Goal: Transaction & Acquisition: Book appointment/travel/reservation

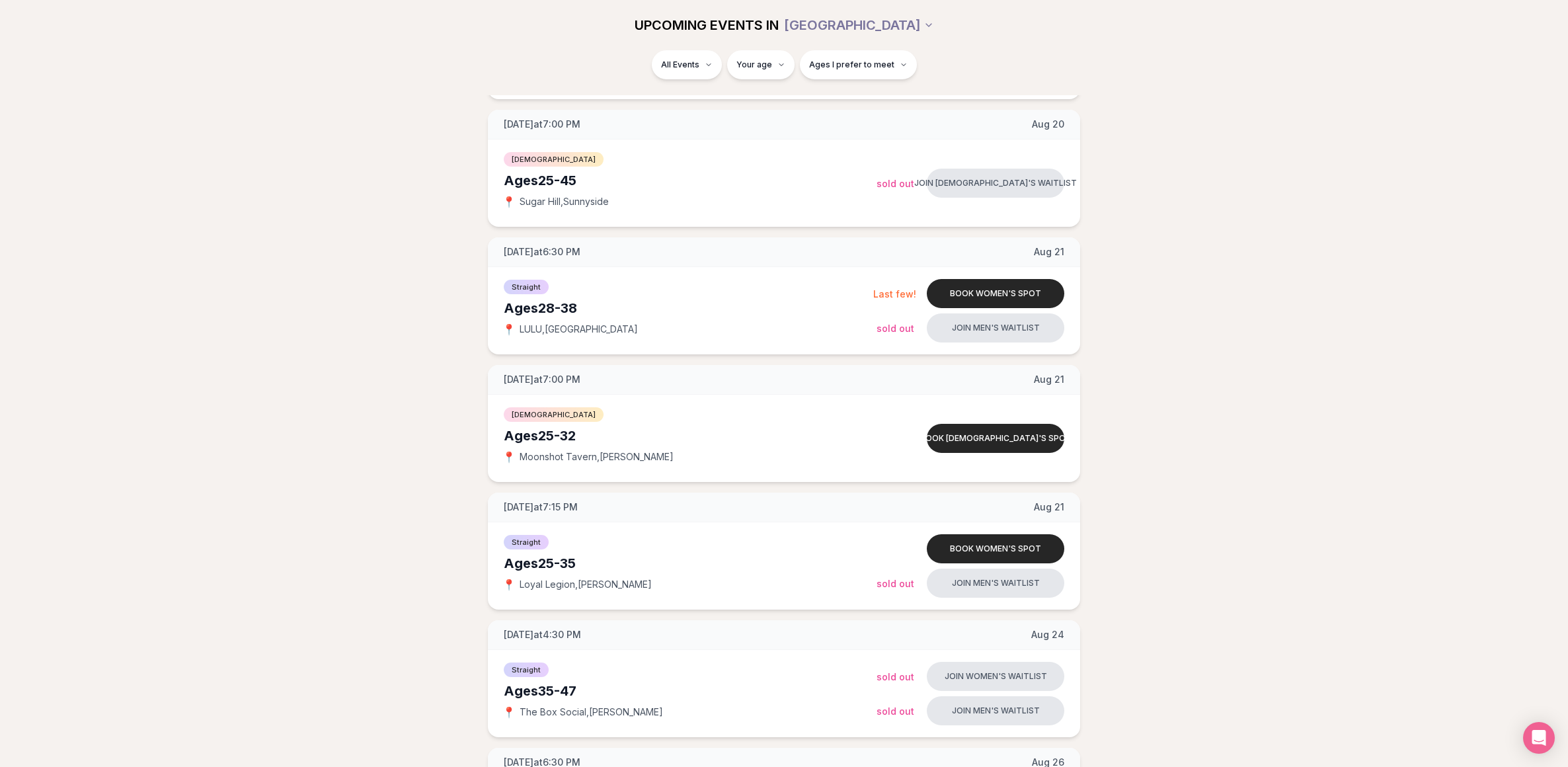
scroll to position [676, 0]
click at [697, 308] on div "Ages [DEMOGRAPHIC_DATA]" at bounding box center [688, 310] width 369 height 19
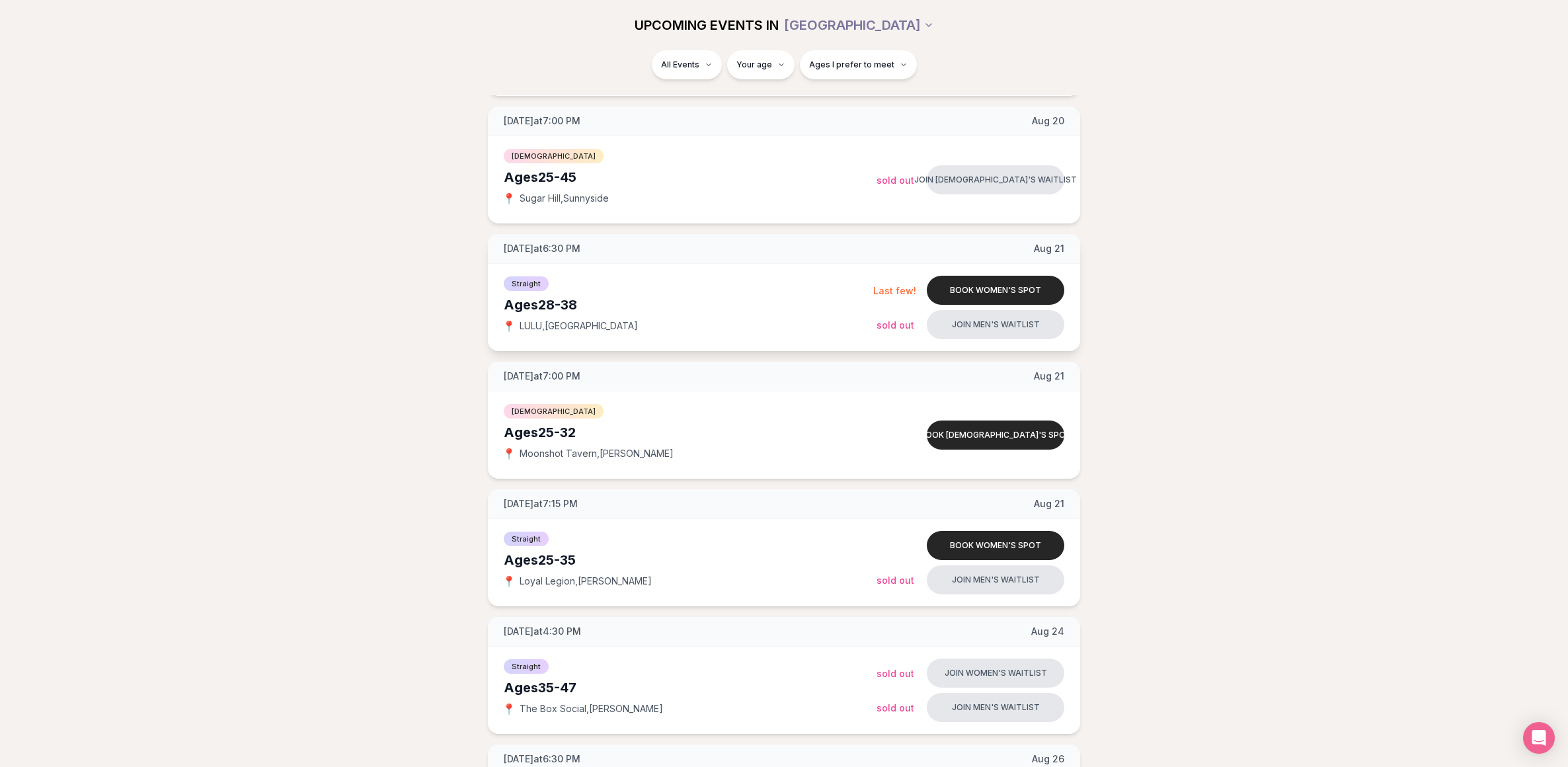
scroll to position [683, 0]
click at [985, 287] on button "Book women's spot" at bounding box center [995, 288] width 137 height 29
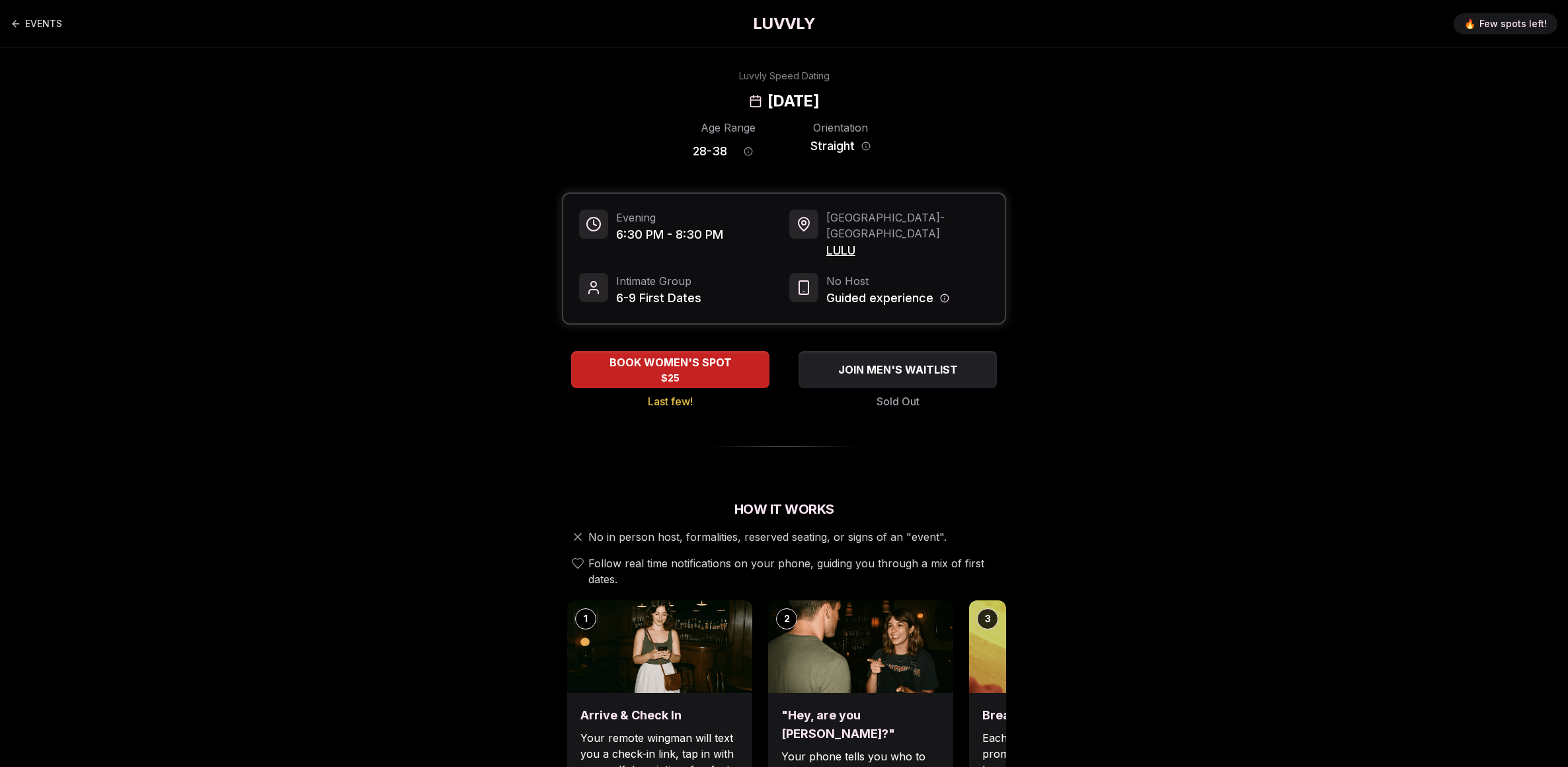
click at [945, 294] on icon "Host information" at bounding box center [944, 298] width 9 height 9
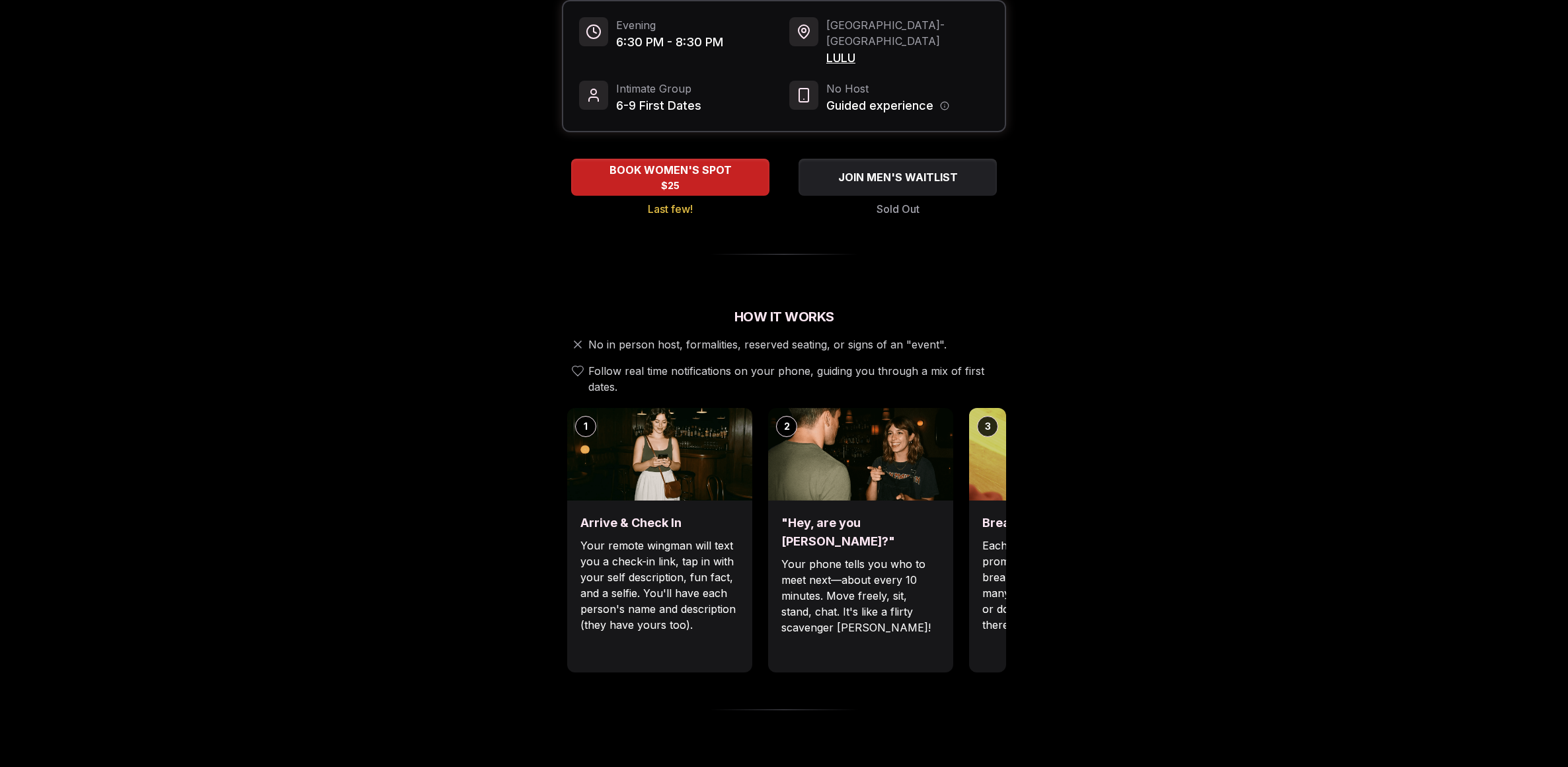
scroll to position [199, 0]
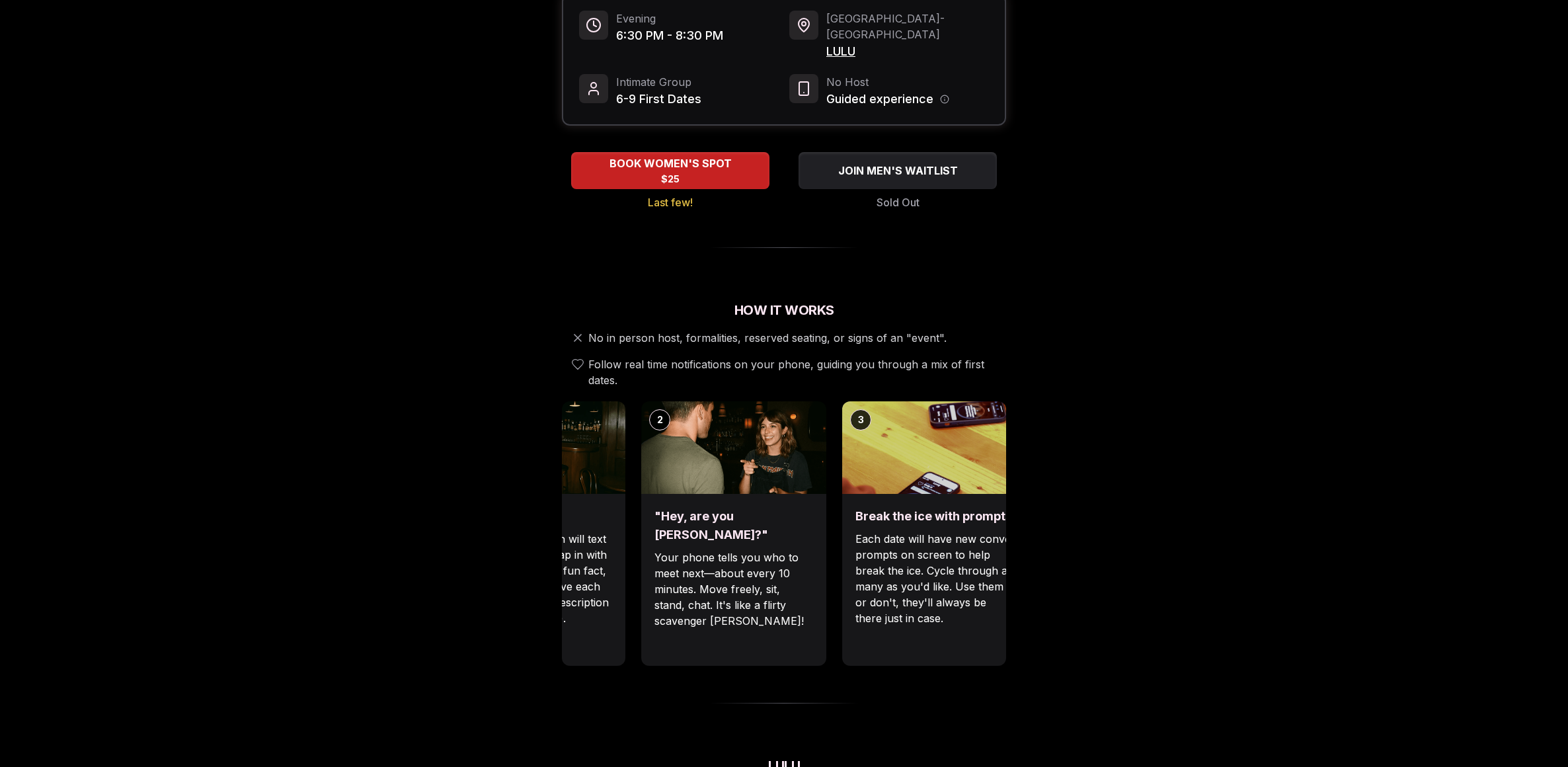
click at [557, 593] on div "Luvvly Speed Dating [DATE] Age Range 28 - 38 Orientation Straight Evening 6:30 …" at bounding box center [784, 691] width 904 height 1643
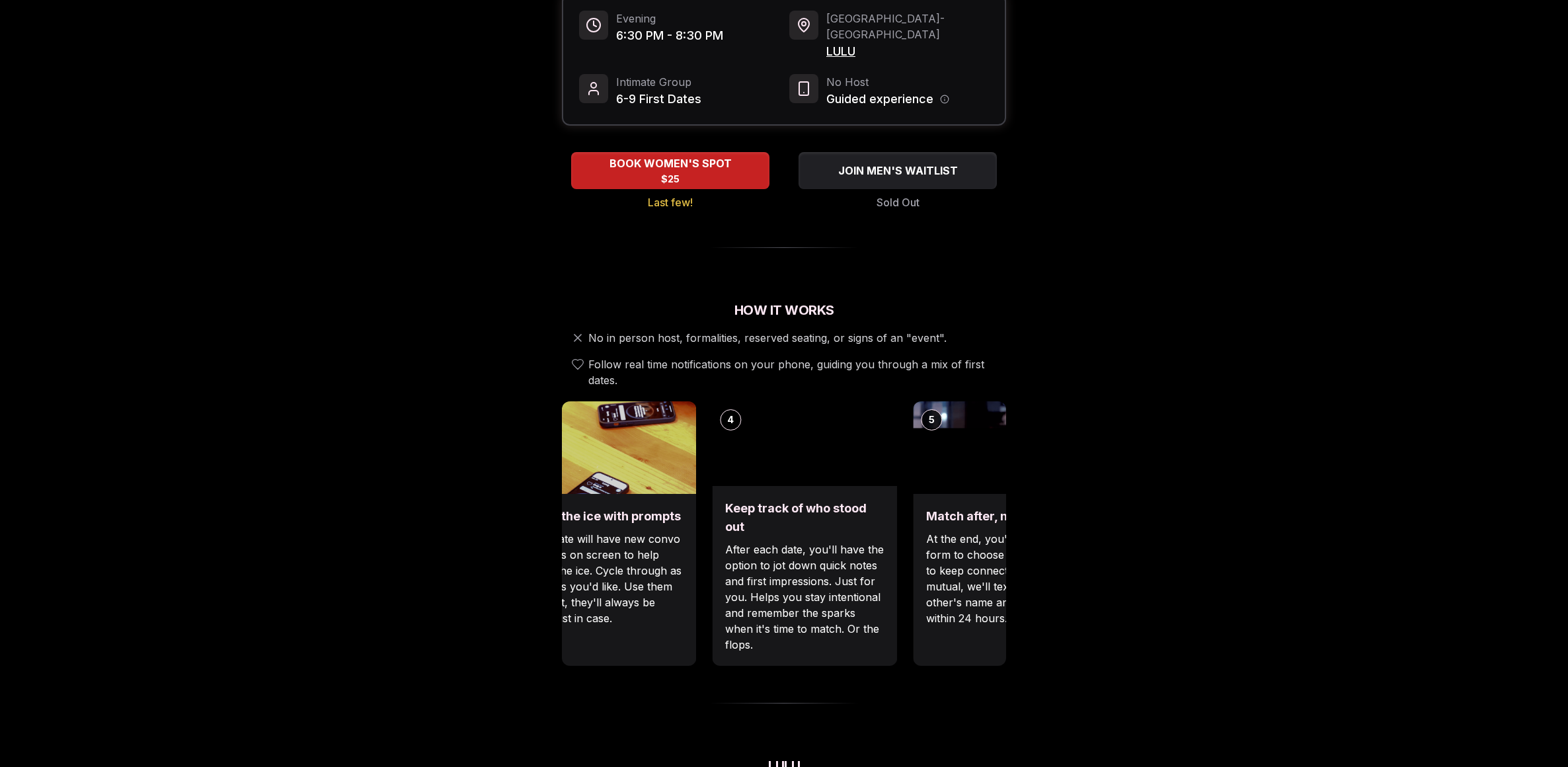
click at [533, 557] on div "Luvvly Speed Dating [DATE] Age Range 28 - 38 Orientation Straight Evening 6:30 …" at bounding box center [784, 691] width 904 height 1643
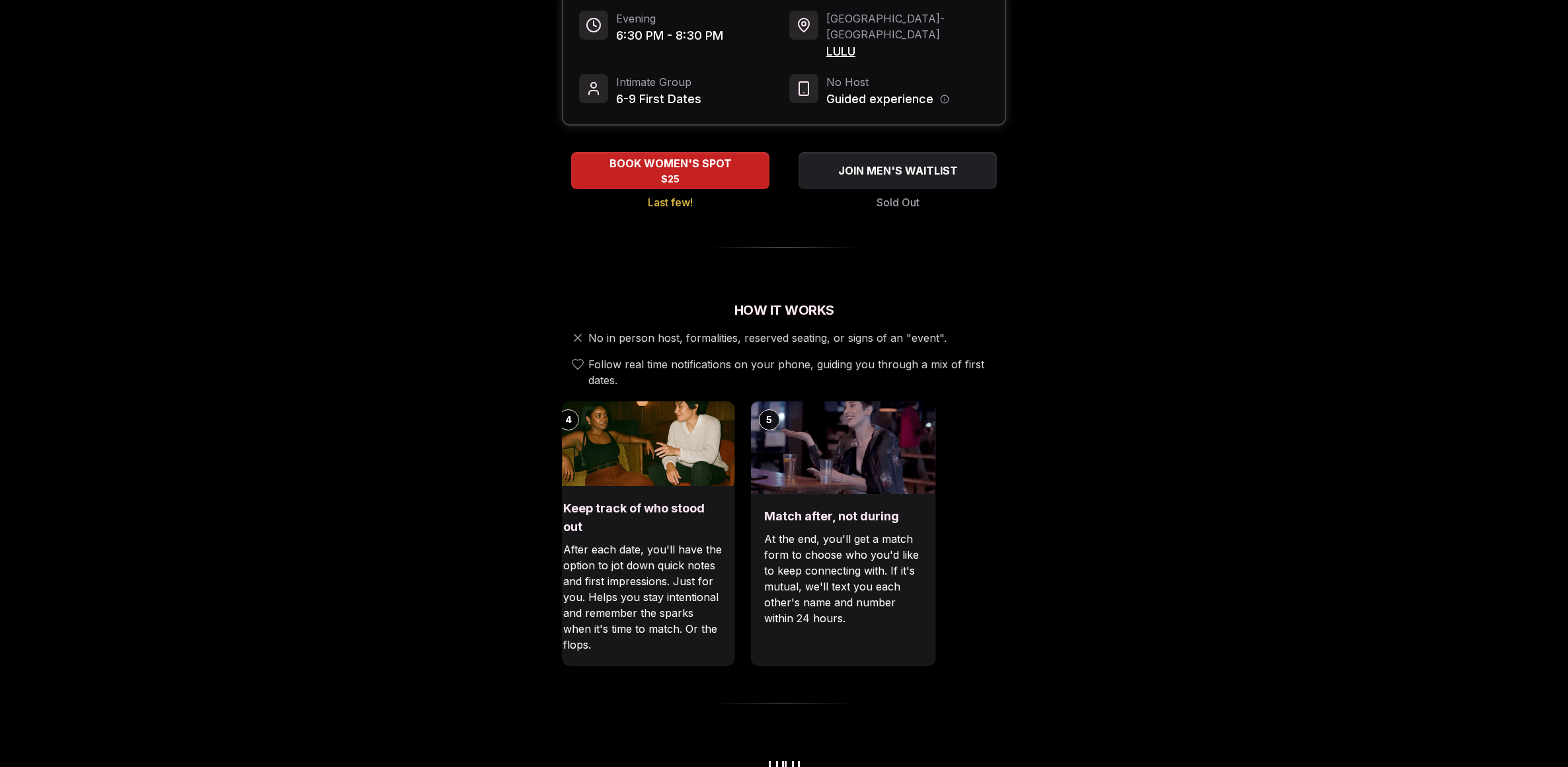
click at [546, 549] on div "Luvvly Speed Dating [DATE] Age Range 28 - 38 Orientation Straight Evening 6:30 …" at bounding box center [784, 691] width 904 height 1643
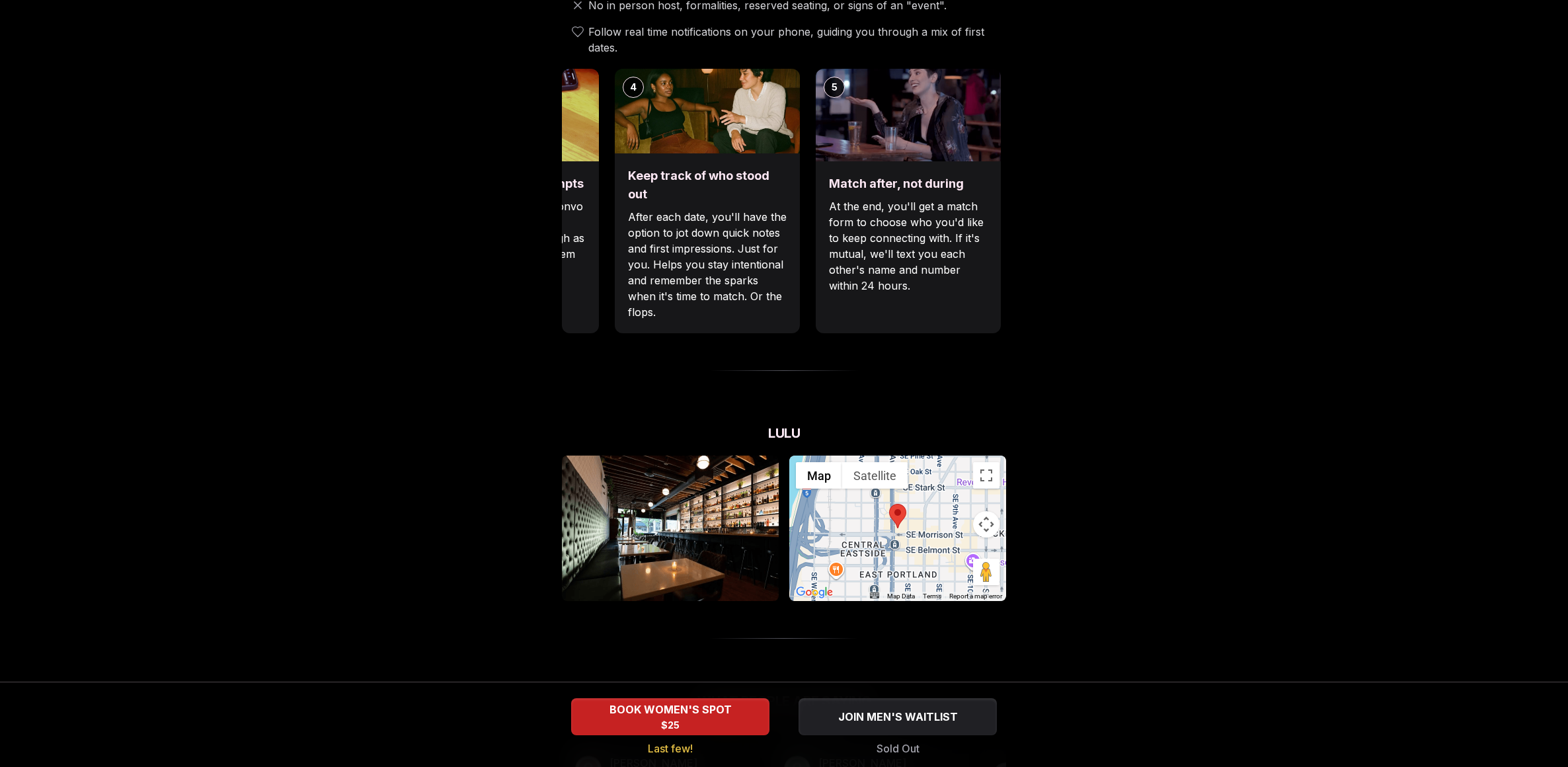
scroll to position [534, 0]
